Goal: Task Accomplishment & Management: Manage account settings

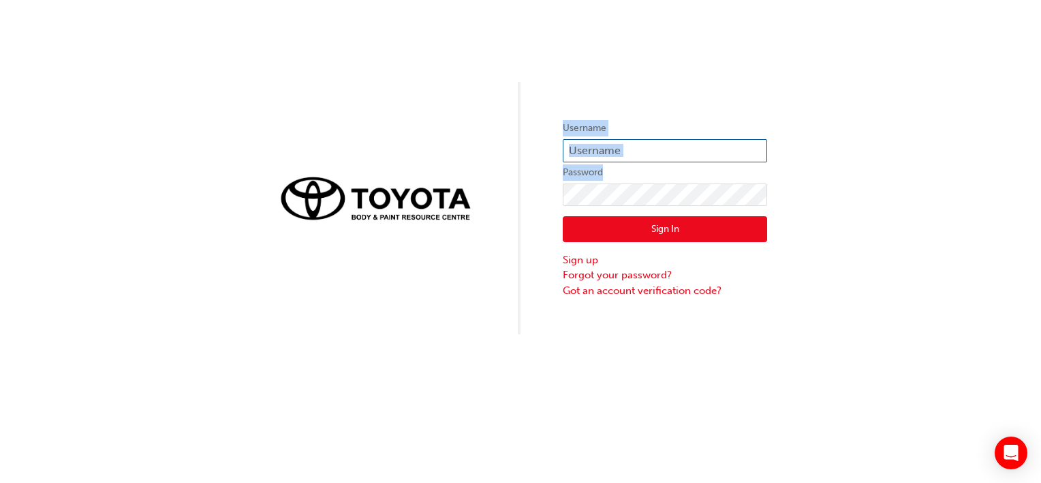
drag, startPoint x: 630, startPoint y: 162, endPoint x: 635, endPoint y: 153, distance: 9.8
click at [635, 153] on form "Username Password Sign In Sign up Forgot your password? Got an account verifica…" at bounding box center [665, 209] width 204 height 178
click at [635, 153] on input "text" at bounding box center [665, 150] width 204 height 23
type input "e"
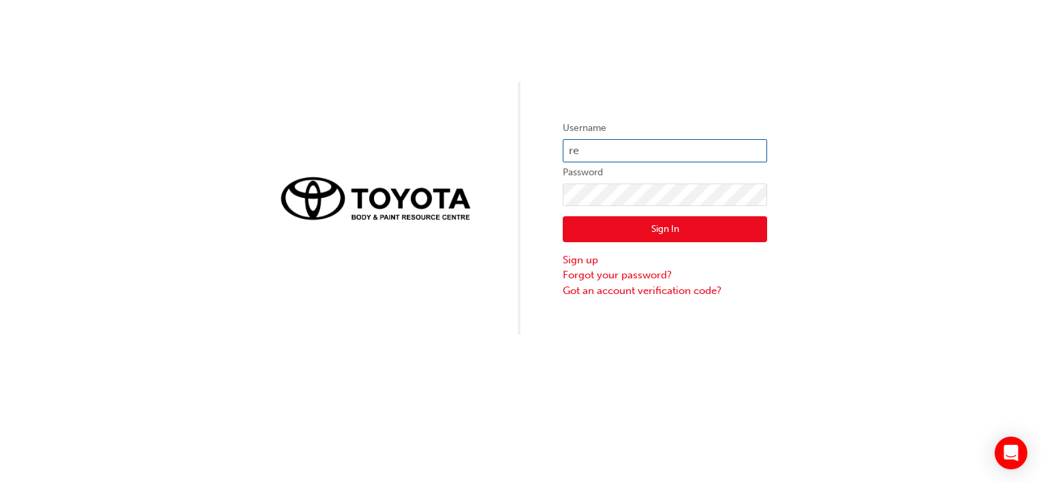
type input "r"
type input "[PERSON_NAME].[PERSON_NAME]"
click at [591, 226] on button "Sign In" at bounding box center [665, 229] width 204 height 26
